Goal: Task Accomplishment & Management: Use online tool/utility

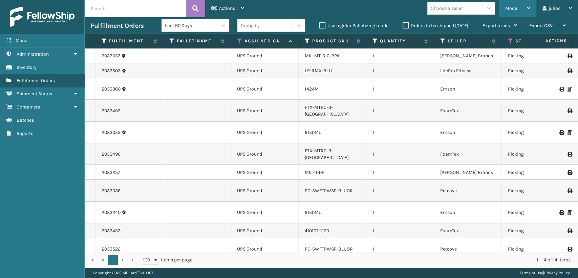
click at [520, 6] on div "Mode" at bounding box center [517, 8] width 25 height 17
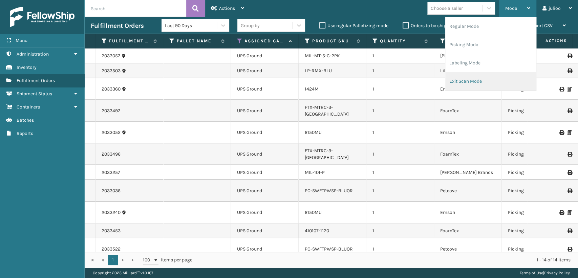
click at [468, 80] on li "Exit Scan Mode" at bounding box center [490, 81] width 91 height 18
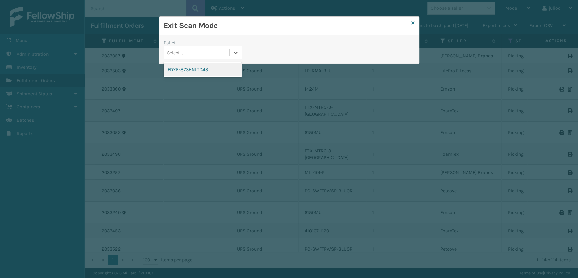
click at [218, 55] on div "Select..." at bounding box center [197, 52] width 66 height 11
click at [204, 71] on div "FDXE-87SHNLTD43" at bounding box center [203, 69] width 78 height 13
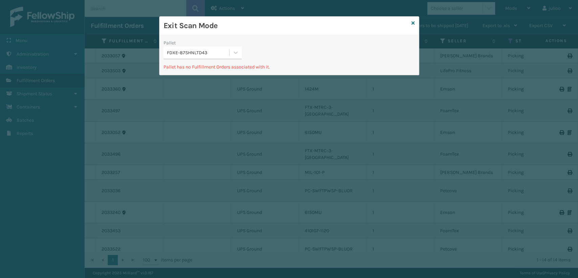
click at [411, 24] on icon at bounding box center [412, 23] width 3 height 5
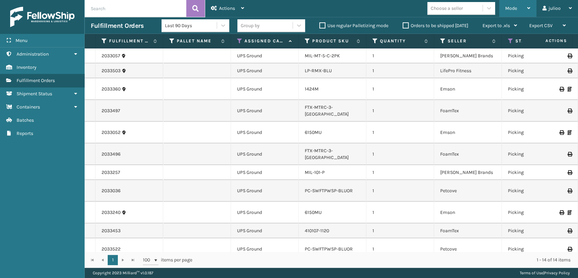
click at [505, 10] on span "Mode" at bounding box center [511, 8] width 12 height 6
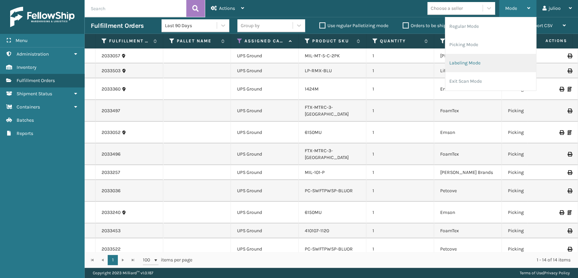
click at [452, 62] on li "Labeling Mode" at bounding box center [490, 63] width 91 height 18
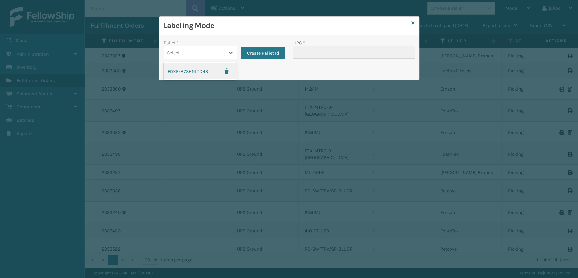
drag, startPoint x: 203, startPoint y: 49, endPoint x: 203, endPoint y: 58, distance: 8.1
click at [203, 58] on div "Select..." at bounding box center [194, 52] width 61 height 11
click at [257, 51] on button "Create Pallet Id" at bounding box center [263, 53] width 44 height 12
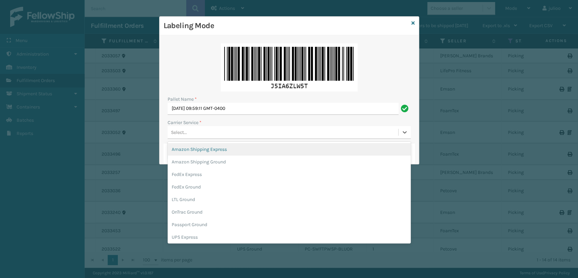
click at [198, 129] on div "Select..." at bounding box center [283, 132] width 231 height 11
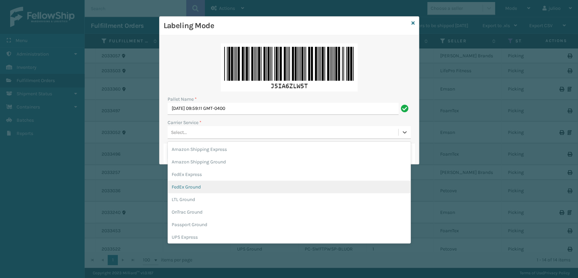
click at [202, 186] on div "FedEx Ground" at bounding box center [289, 186] width 243 height 13
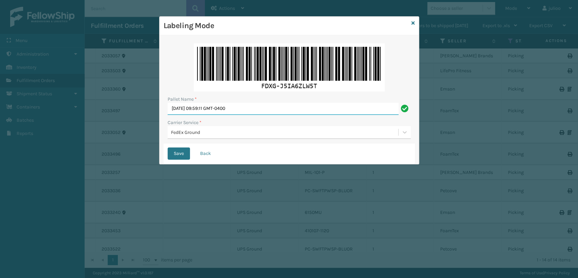
drag, startPoint x: 259, startPoint y: 104, endPoint x: 100, endPoint y: 106, distance: 158.5
click at [100, 106] on div "Labeling Mode Pallet Name * [DATE] 09:59:11 GMT-0400 Carrier Service * FedEx Gr…" at bounding box center [289, 139] width 578 height 278
type input "FEDZ555534"
click at [168, 147] on button "Save" at bounding box center [179, 153] width 22 height 12
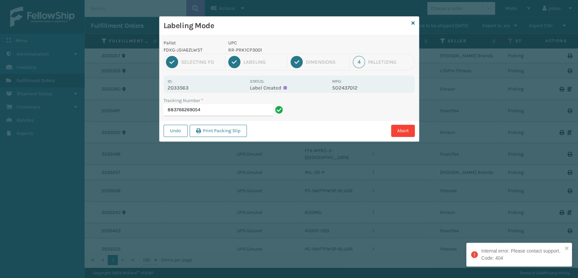
type input "883766269054"
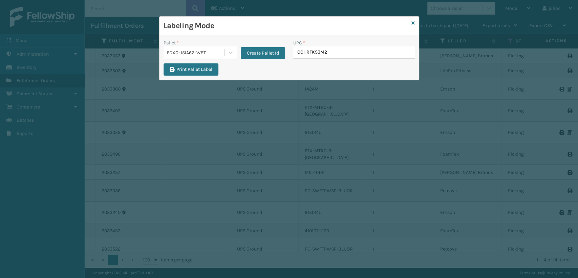
type input "CCHRFKS3M26"
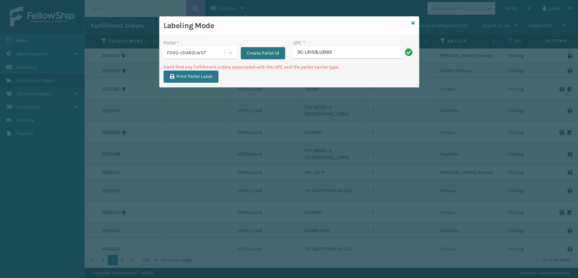
click at [306, 53] on input "SC-LRIS3LU2001" at bounding box center [347, 52] width 109 height 12
type input "SCLRIS3LU2001"
click at [303, 53] on input "SC-LRIS3LU2001" at bounding box center [347, 52] width 109 height 12
type input "SCLRIS3LU2001"
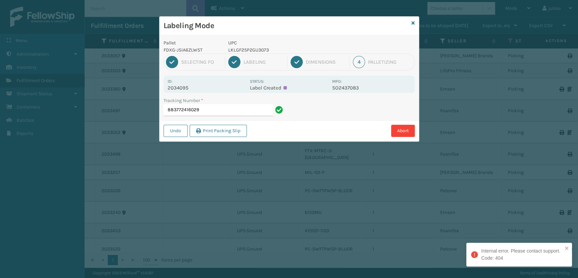
type input "883772416029"
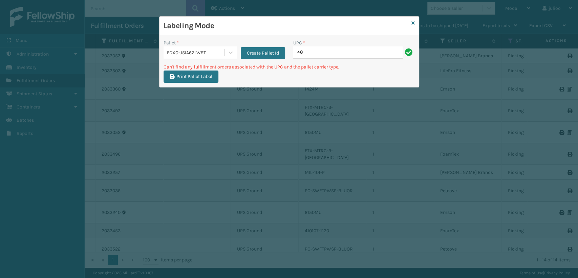
type input "4"
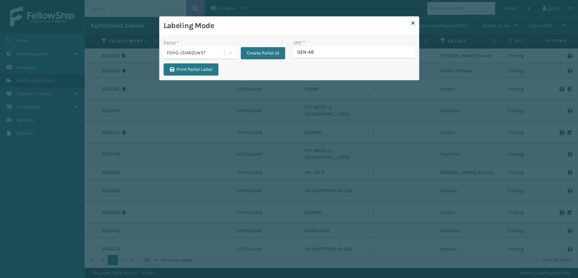
type input "GEN-AB-"
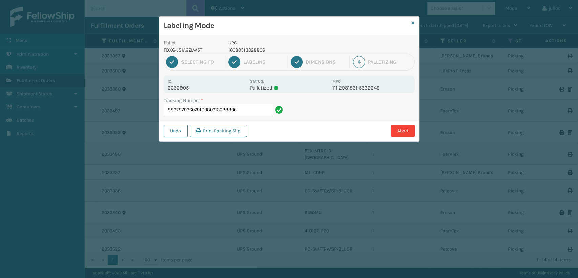
type input "88375793607910080313028806"
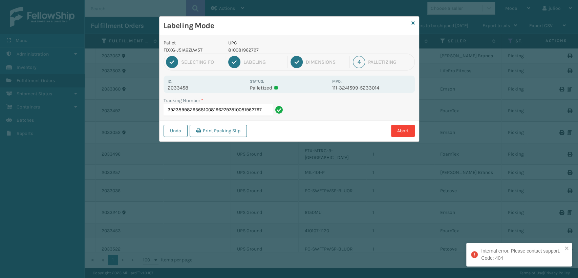
type input "392389982956810081962797810081962797"
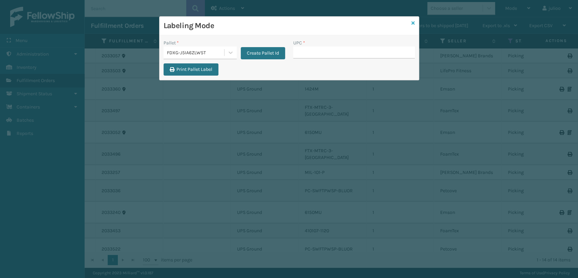
click at [413, 25] on icon at bounding box center [412, 23] width 3 height 5
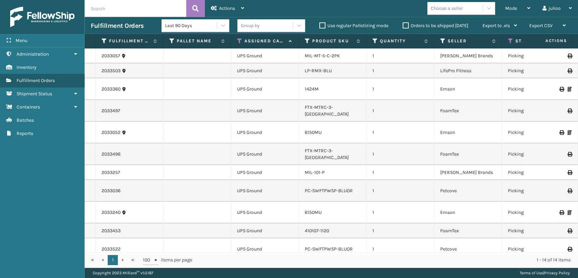
click at [144, 18] on div "Fulfillment Orders Last 90 Days Group by Use regular Palletizing mode Orders to…" at bounding box center [331, 25] width 493 height 17
click at [143, 9] on input "text" at bounding box center [136, 8] width 102 height 17
type input "883769025633"
click at [197, 9] on icon at bounding box center [195, 8] width 6 height 10
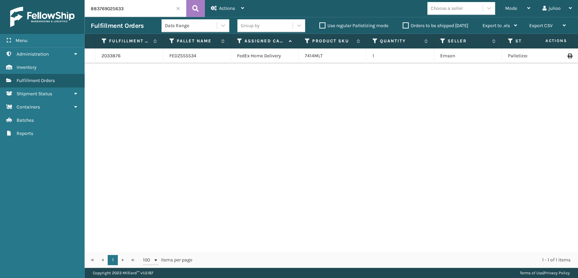
click at [177, 8] on span at bounding box center [178, 8] width 4 height 4
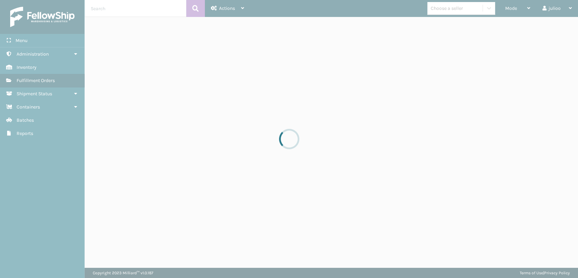
click at [518, 11] on div at bounding box center [289, 139] width 578 height 278
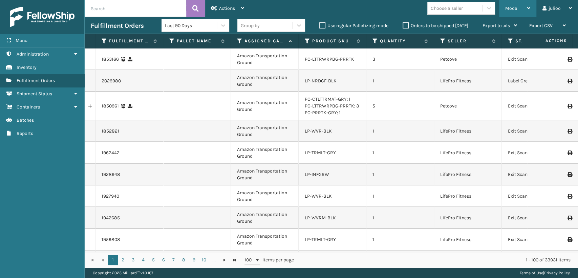
click at [507, 8] on span "Mode" at bounding box center [511, 8] width 12 height 6
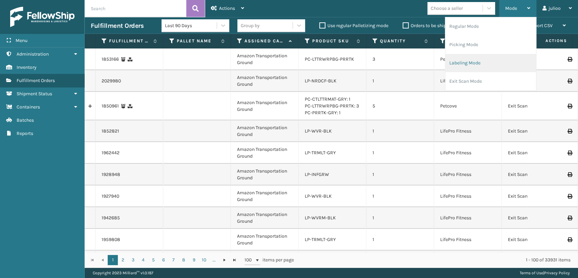
click at [468, 63] on li "Labeling Mode" at bounding box center [490, 63] width 91 height 18
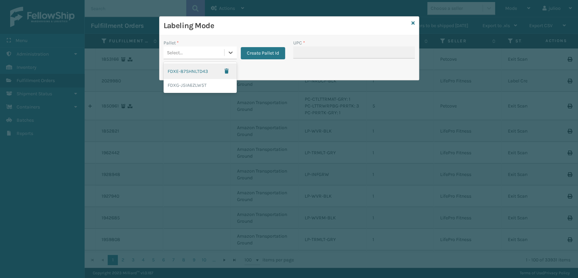
click at [182, 55] on div "Select..." at bounding box center [175, 52] width 16 height 7
click at [178, 85] on div "FDXG-J5IA6ZLW5T" at bounding box center [200, 85] width 73 height 13
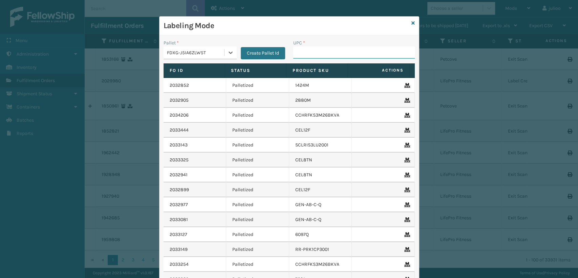
click at [302, 52] on input "UPC *" at bounding box center [354, 52] width 122 height 12
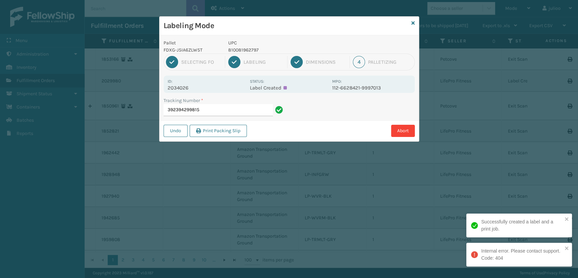
type input "392394299815"
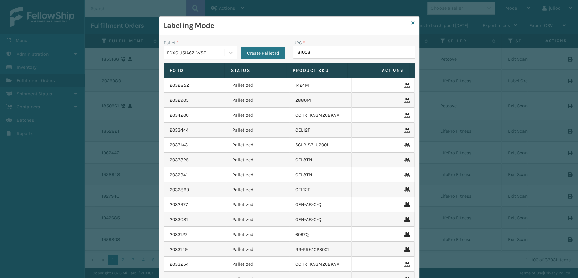
type input "8100819"
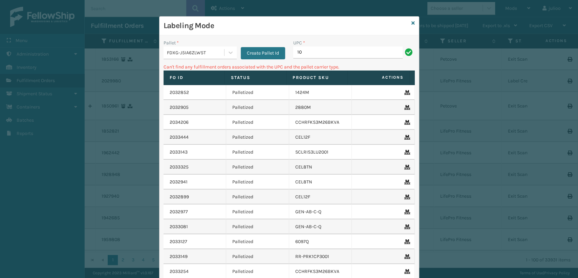
type input "1"
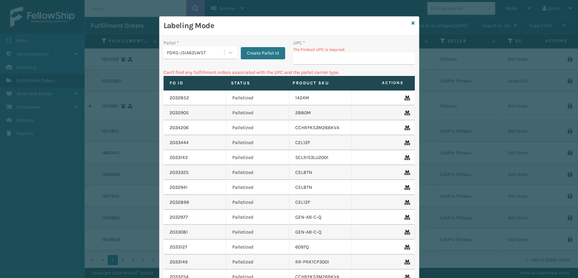
click at [219, 53] on div "FDXG-J5IA6ZLW5T" at bounding box center [196, 52] width 58 height 7
click at [181, 74] on div "FDXE-87SHNLTD43" at bounding box center [200, 71] width 73 height 16
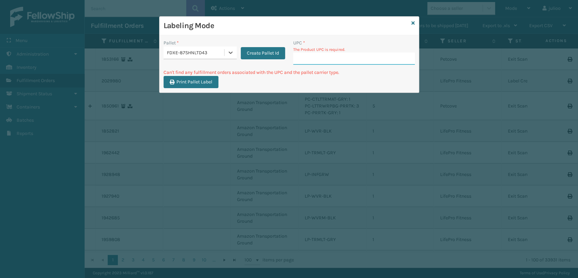
click at [303, 59] on input "UPC *" at bounding box center [354, 58] width 122 height 12
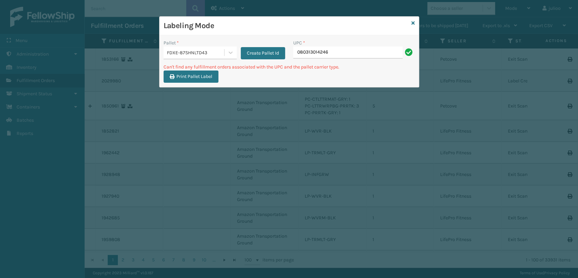
drag, startPoint x: 230, startPoint y: 51, endPoint x: 227, endPoint y: 61, distance: 10.1
click at [229, 55] on icon at bounding box center [230, 52] width 7 height 7
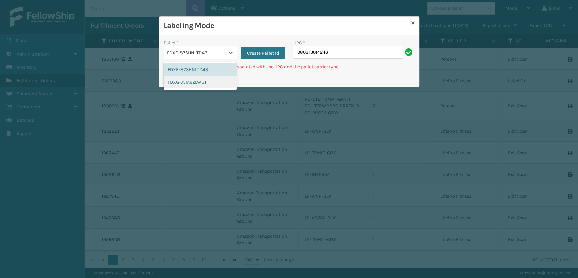
drag, startPoint x: 190, startPoint y: 83, endPoint x: 287, endPoint y: 56, distance: 101.2
click at [194, 82] on div "FDXG-J5IA6ZLW5T" at bounding box center [200, 82] width 73 height 13
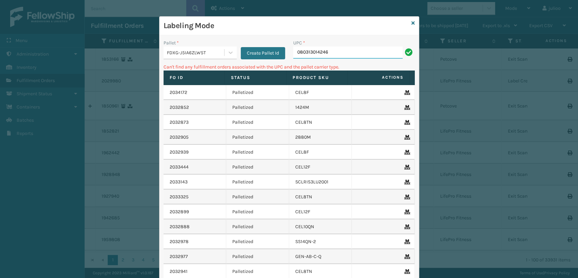
click at [347, 49] on input "080313014246" at bounding box center [347, 52] width 109 height 12
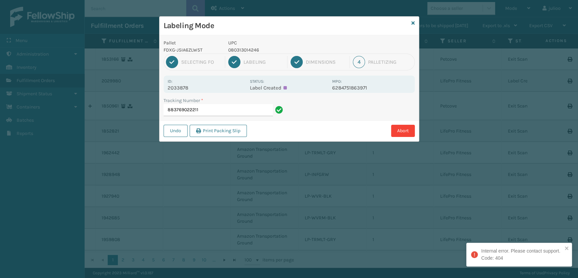
type input "883769022211"
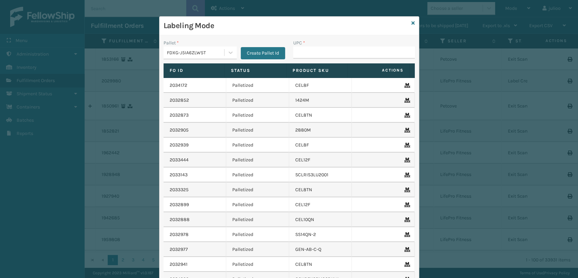
click at [412, 22] on div "Labeling Mode" at bounding box center [288, 26] width 259 height 19
click at [406, 22] on div "Labeling Mode" at bounding box center [288, 26] width 259 height 19
click at [411, 23] on icon at bounding box center [412, 23] width 3 height 5
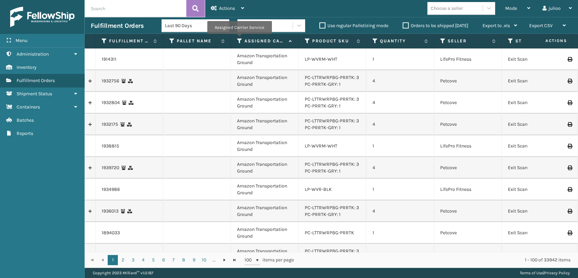
click at [239, 39] on icon at bounding box center [239, 41] width 5 height 6
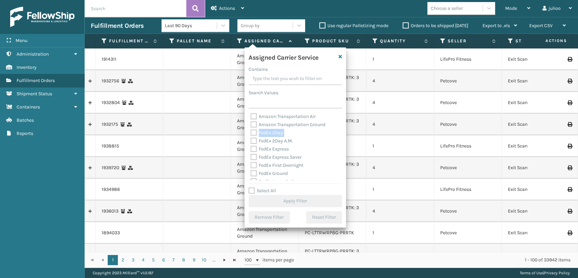
drag, startPoint x: 254, startPoint y: 137, endPoint x: 252, endPoint y: 132, distance: 5.0
click at [252, 134] on div "Amazon Transportation Air Amazon Transportation Ground FedEx 2Day FedEx 2Day A.…" at bounding box center [294, 146] width 93 height 68
click at [252, 134] on label "FedEx 2Day" at bounding box center [267, 133] width 33 height 6
click at [251, 133] on input "FedEx 2Day" at bounding box center [251, 131] width 0 height 4
checkbox input "true"
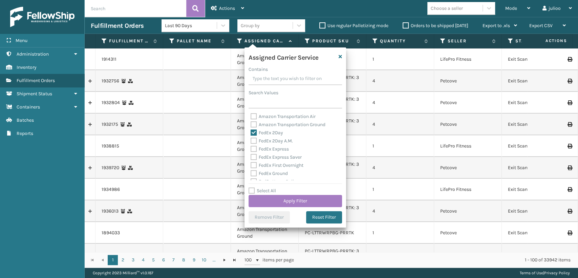
click at [252, 141] on label "FedEx 2Day A.M." at bounding box center [272, 141] width 42 height 6
click at [251, 141] on input "FedEx 2Day A.M." at bounding box center [251, 139] width 0 height 4
checkbox input "true"
click at [252, 146] on div "Amazon Transportation Air Amazon Transportation Ground FedEx 2Day FedEx 2Day A.…" at bounding box center [294, 146] width 93 height 68
click at [252, 148] on label "FedEx Express" at bounding box center [270, 149] width 38 height 6
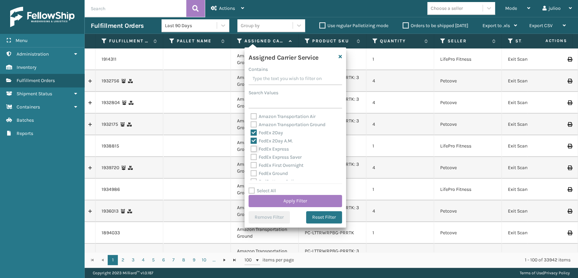
click at [251, 148] on input "FedEx Express" at bounding box center [251, 147] width 0 height 4
checkbox input "true"
drag, startPoint x: 255, startPoint y: 157, endPoint x: 254, endPoint y: 161, distance: 3.8
click at [254, 158] on label "FedEx Express Saver" at bounding box center [276, 157] width 51 height 6
click at [251, 157] on input "FedEx Express Saver" at bounding box center [251, 155] width 0 height 4
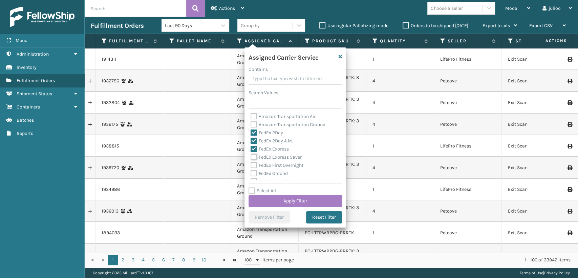
checkbox input "true"
drag, startPoint x: 254, startPoint y: 165, endPoint x: 252, endPoint y: 172, distance: 7.3
click at [254, 165] on label "FedEx First Overnight" at bounding box center [277, 165] width 53 height 6
click at [251, 165] on input "FedEx First Overnight" at bounding box center [251, 163] width 0 height 4
checkbox input "true"
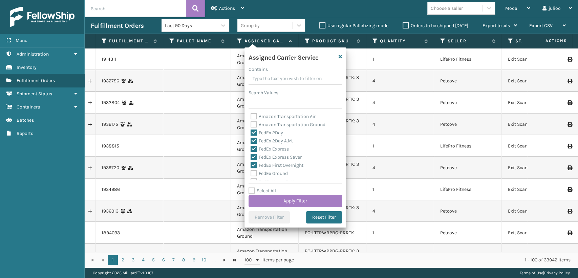
click at [251, 173] on label "FedEx Ground" at bounding box center [269, 173] width 37 height 6
click at [251, 173] on input "FedEx Ground" at bounding box center [251, 171] width 0 height 4
checkbox input "true"
click at [253, 144] on label "FedEx Home Delivery" at bounding box center [277, 144] width 52 height 6
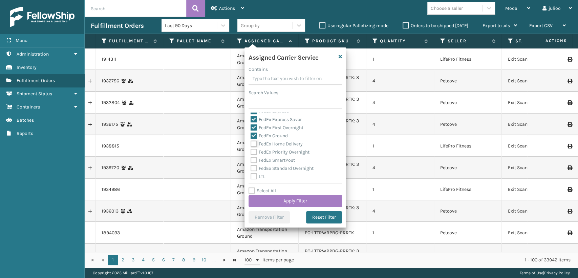
click at [251, 144] on input "FedEx Home Delivery" at bounding box center [251, 142] width 0 height 4
checkbox input "true"
click at [253, 155] on label "FedEx Priority Overnight" at bounding box center [280, 152] width 59 height 6
click at [251, 152] on input "FedEx Priority Overnight" at bounding box center [251, 150] width 0 height 4
checkbox input "true"
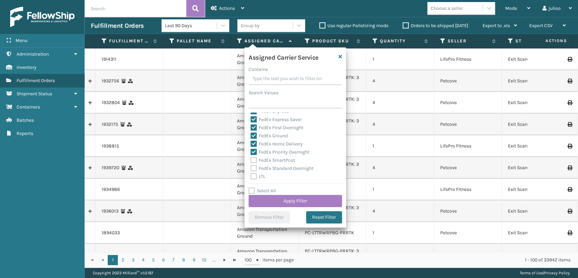
click at [252, 163] on div "FedEx SmartPost" at bounding box center [295, 160] width 89 height 8
click at [254, 159] on label "FedEx SmartPost" at bounding box center [273, 160] width 44 height 6
click at [251, 159] on input "FedEx SmartPost" at bounding box center [251, 158] width 0 height 4
checkbox input "true"
click at [253, 164] on div "FedEx Standard Overnight" at bounding box center [295, 168] width 89 height 8
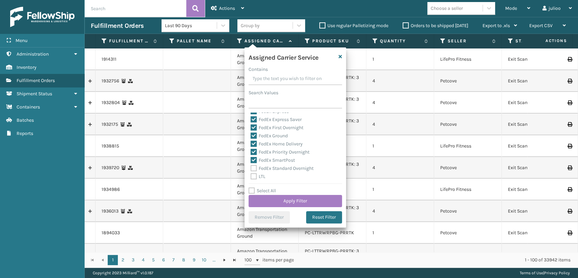
click at [253, 166] on label "FedEx Standard Overnight" at bounding box center [282, 168] width 63 height 6
click at [251, 166] on input "FedEx Standard Overnight" at bounding box center [251, 166] width 0 height 4
checkbox input "true"
click at [263, 197] on button "Apply Filter" at bounding box center [294, 201] width 93 height 12
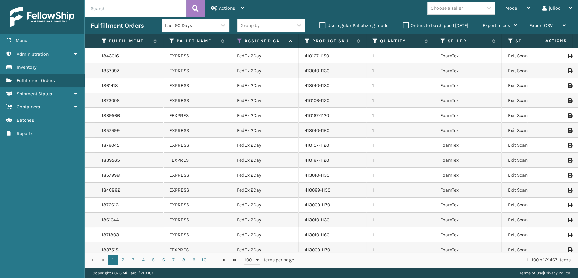
click at [512, 35] on th "Status" at bounding box center [536, 41] width 68 height 15
click at [511, 38] on icon at bounding box center [510, 41] width 5 height 6
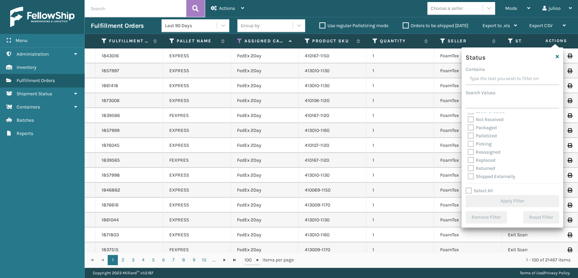
click at [472, 144] on label "Picking" at bounding box center [480, 144] width 24 height 6
click at [468, 144] on input "Picking" at bounding box center [468, 142] width 0 height 4
checkbox input "true"
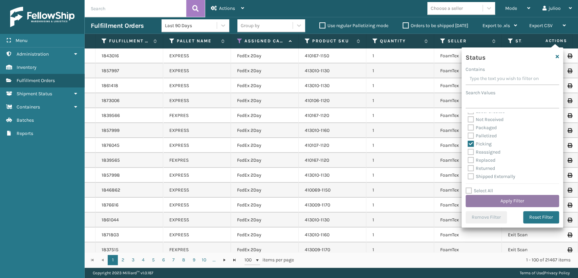
click at [474, 197] on button "Apply Filter" at bounding box center [512, 201] width 93 height 12
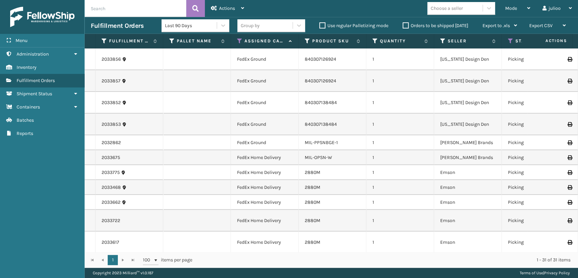
drag, startPoint x: 327, startPoint y: 146, endPoint x: 328, endPoint y: 142, distance: 4.4
click at [330, 169] on div "2880M" at bounding box center [332, 172] width 55 height 7
click at [311, 184] on link "2880M" at bounding box center [313, 187] width 16 height 6
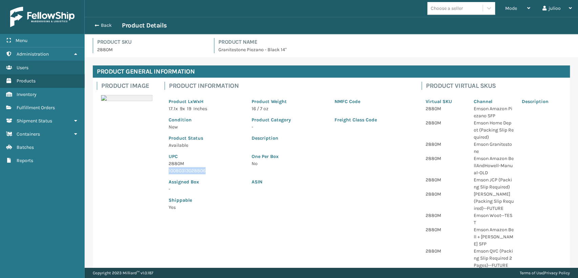
drag, startPoint x: 173, startPoint y: 172, endPoint x: 207, endPoint y: 171, distance: 33.9
click at [207, 171] on p "10080313028806" at bounding box center [206, 170] width 75 height 7
drag, startPoint x: 95, startPoint y: 25, endPoint x: 100, endPoint y: 25, distance: 5.4
click at [96, 24] on span "button" at bounding box center [96, 25] width 4 height 5
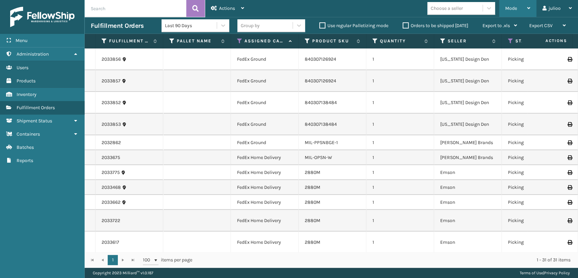
click at [508, 7] on span "Mode" at bounding box center [511, 8] width 12 height 6
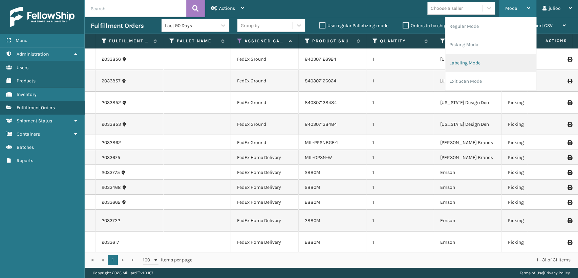
click at [464, 62] on li "Labeling Mode" at bounding box center [490, 63] width 91 height 18
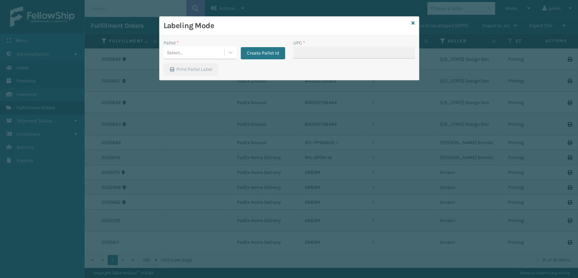
click at [204, 50] on div "Select..." at bounding box center [194, 52] width 61 height 11
click at [190, 82] on div "FDXG-J5IA6ZLW5T" at bounding box center [200, 82] width 73 height 13
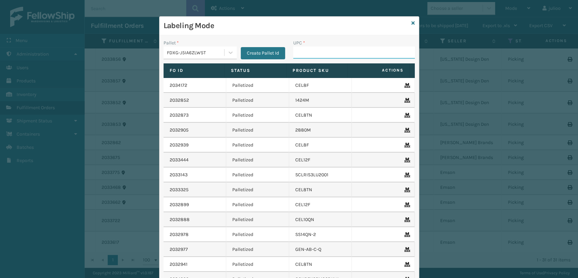
click at [296, 55] on input "UPC *" at bounding box center [354, 52] width 122 height 12
paste input "10080313028806"
type input "10080313028806"
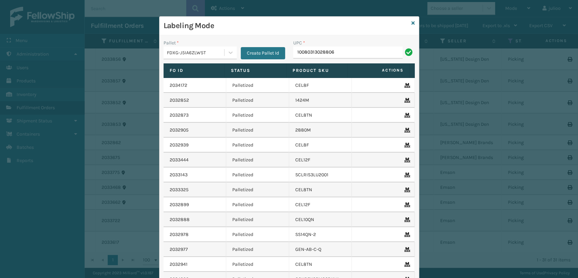
type input "10080313028806"
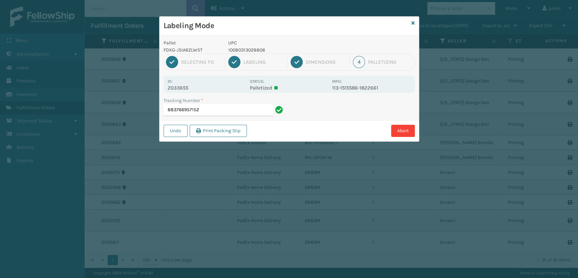
type input "88376695715210080313028806"
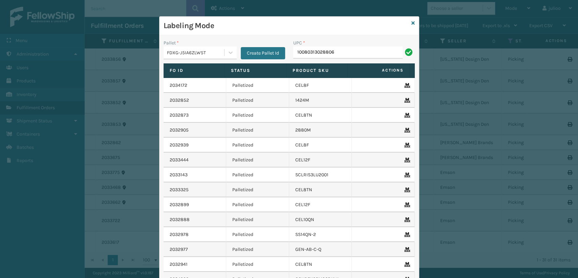
type input "10080313028806"
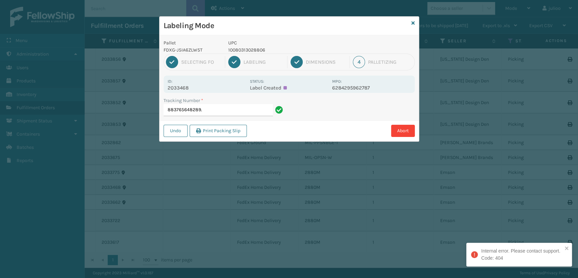
type input "883765648289"
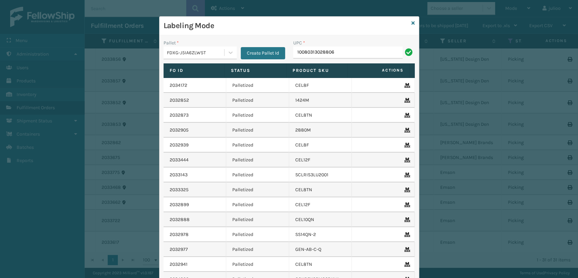
type input "10080313028806"
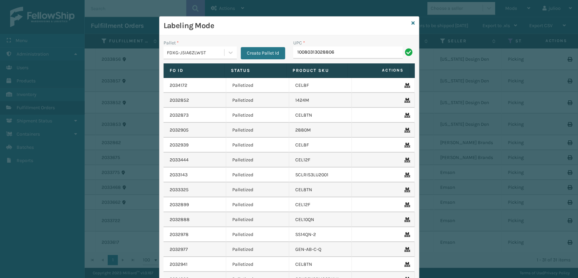
type input "10080313028806"
type input "840304182395"
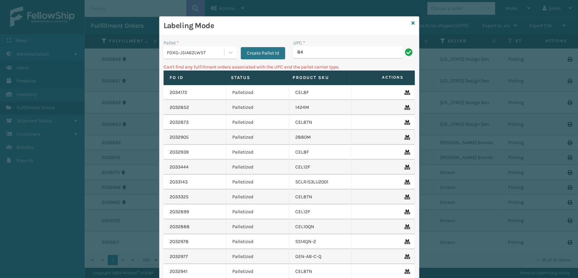
type input "8"
type input "840307182395"
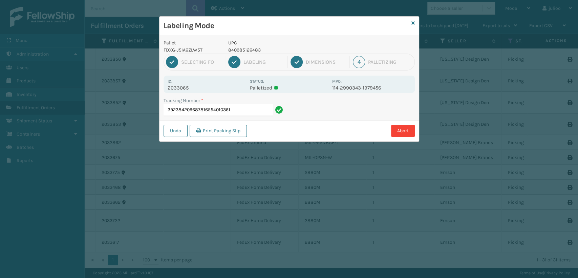
type input "392384209687816554010361"
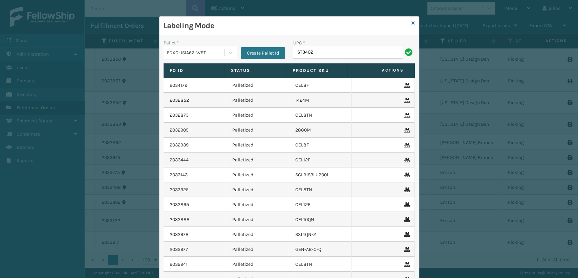
type input "ST3402"
type input "8403071"
click at [411, 23] on icon at bounding box center [412, 23] width 3 height 5
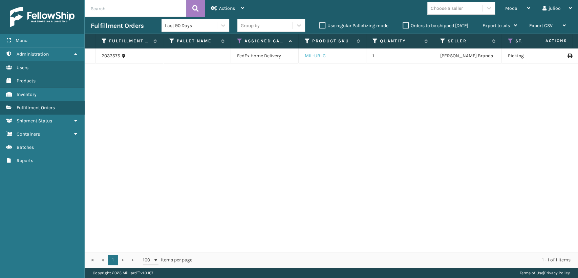
click at [320, 56] on link "MIL-UBLG" at bounding box center [315, 56] width 21 height 6
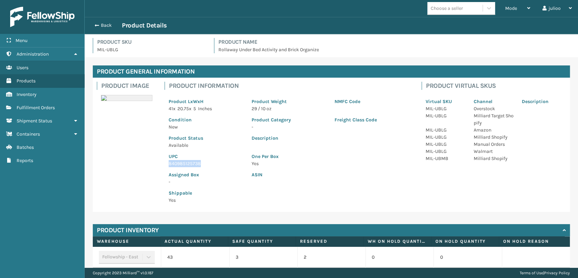
drag, startPoint x: 168, startPoint y: 163, endPoint x: 200, endPoint y: 161, distance: 32.5
click at [200, 162] on div "UPC 840985125738" at bounding box center [206, 158] width 83 height 18
drag, startPoint x: 202, startPoint y: 168, endPoint x: 171, endPoint y: 163, distance: 31.8
click at [171, 163] on p "840985125738" at bounding box center [206, 163] width 75 height 7
drag, startPoint x: 168, startPoint y: 163, endPoint x: 208, endPoint y: 169, distance: 40.0
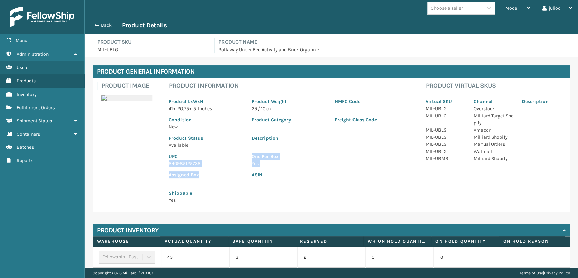
click at [208, 169] on div "Product LxWxH 41 x 20.75 x 5 Inches Product Weight 29 / 10 oz NMFC Code Conditi…" at bounding box center [289, 149] width 249 height 118
click at [202, 166] on p "840985125738" at bounding box center [206, 163] width 75 height 7
drag, startPoint x: 169, startPoint y: 163, endPoint x: 204, endPoint y: 163, distance: 34.5
click at [204, 165] on p "840985125738" at bounding box center [206, 163] width 75 height 7
copy p "840985125738"
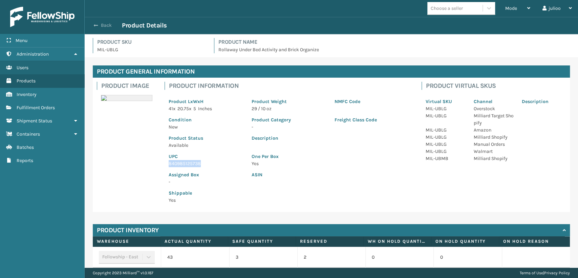
click at [94, 24] on span "button" at bounding box center [96, 25] width 4 height 5
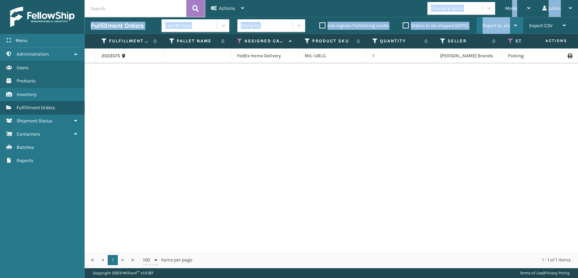
click at [511, 22] on div "Actions Settings Remove All Filters Export Labels Bulk Print Close Out Palletiz…" at bounding box center [331, 133] width 493 height 267
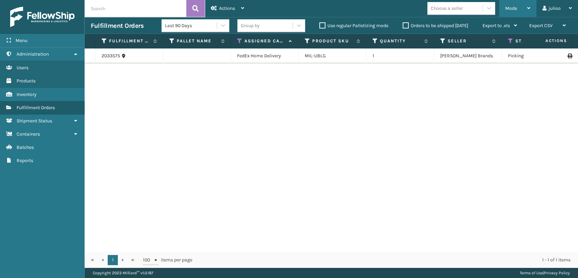
click at [506, 11] on div "Mode" at bounding box center [517, 8] width 25 height 17
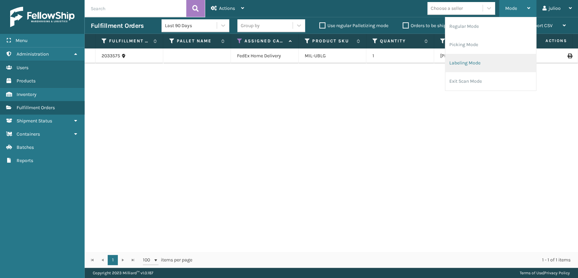
click at [458, 63] on li "Labeling Mode" at bounding box center [490, 63] width 91 height 18
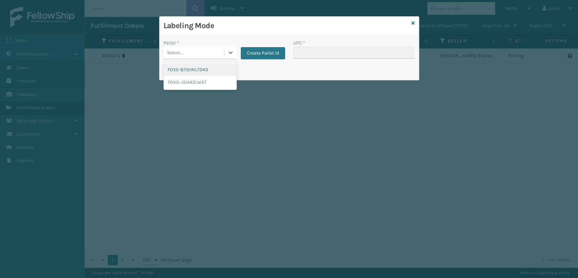
click at [206, 46] on div "Select..." at bounding box center [200, 52] width 73 height 13
click at [194, 81] on div "FDXG-J5IA6ZLW5T" at bounding box center [200, 82] width 73 height 13
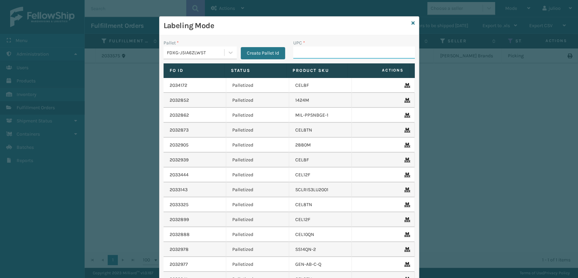
click at [306, 55] on input "UPC *" at bounding box center [354, 52] width 122 height 12
paste input "840985125738"
type input "840985125738"
